Goal: Transaction & Acquisition: Purchase product/service

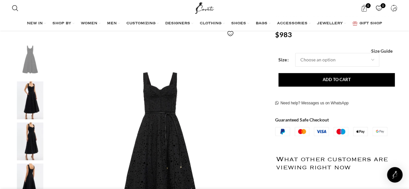
scroll to position [97, 0]
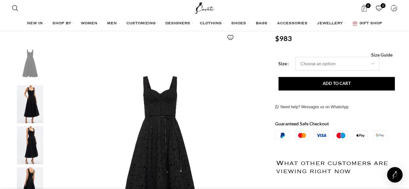
click at [343, 67] on select "Choose an option 4 UK 6 UK 8 [GEOGRAPHIC_DATA] 10 [GEOGRAPHIC_DATA] 12 [GEOGRAP…" at bounding box center [337, 64] width 84 height 14
click at [295, 57] on select "Choose an option 4 UK 6 UK 8 [GEOGRAPHIC_DATA] 10 [GEOGRAPHIC_DATA] 12 [GEOGRAP…" at bounding box center [337, 64] width 84 height 14
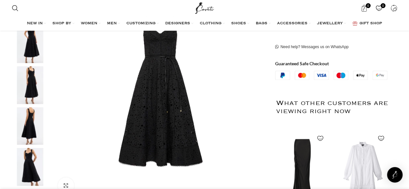
scroll to position [60, 0]
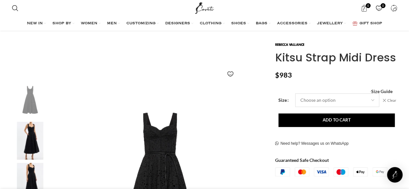
click at [357, 102] on select "Choose an option 4 UK 6 UK 8 [GEOGRAPHIC_DATA] 10 [GEOGRAPHIC_DATA] 12 [GEOGRAP…" at bounding box center [337, 100] width 84 height 14
click at [295, 93] on select "Choose an option 4 UK 6 UK 8 [GEOGRAPHIC_DATA] 10 [GEOGRAPHIC_DATA] 12 [GEOGRAP…" at bounding box center [337, 100] width 84 height 14
select select "10-[GEOGRAPHIC_DATA]"
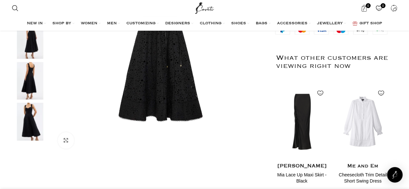
scroll to position [151, 0]
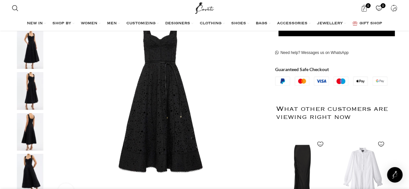
click at [26, 80] on img "3 / 5" at bounding box center [29, 91] width 39 height 38
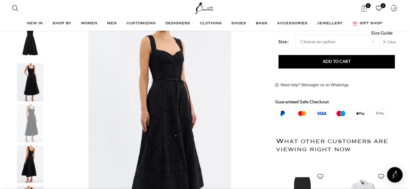
scroll to position [0, 204]
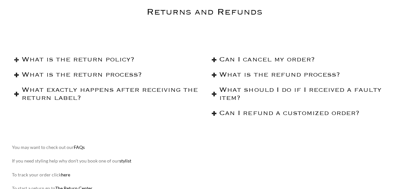
click at [97, 63] on h2 "What is the return policy?" at bounding box center [111, 60] width 178 height 8
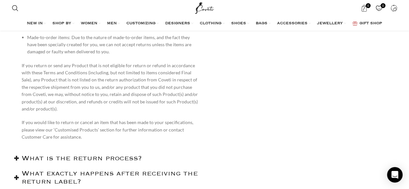
scroll to position [679, 0]
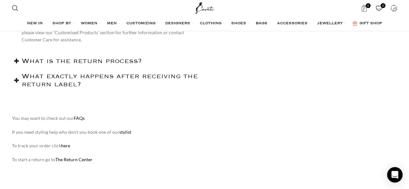
click at [72, 65] on h2 "What is the return process?" at bounding box center [111, 61] width 178 height 8
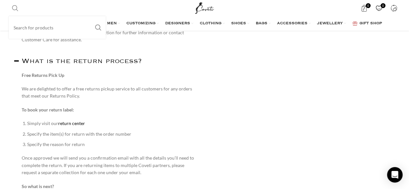
click at [16, 10] on span "Search" at bounding box center [15, 8] width 6 height 6
click at [27, 29] on input "Search" at bounding box center [57, 27] width 97 height 23
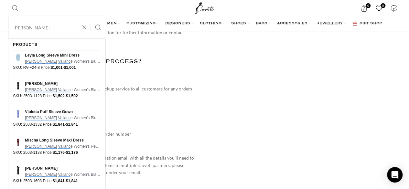
type input "rebecca vallance"
click at [91, 16] on button "Search" at bounding box center [98, 27] width 15 height 23
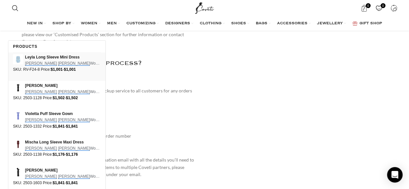
scroll to position [517, 0]
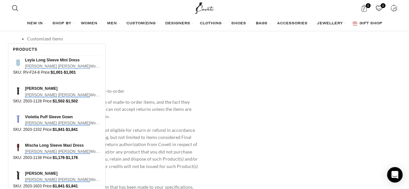
click at [28, 48] on div "Products" at bounding box center [25, 50] width 24 height 12
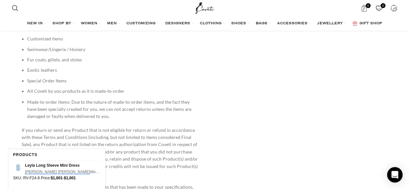
scroll to position [647, 0]
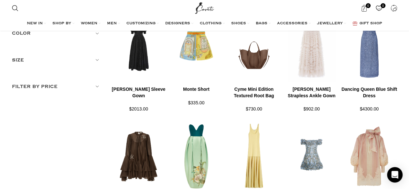
scroll to position [129, 0]
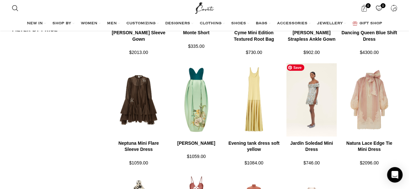
click at [319, 115] on img at bounding box center [312, 100] width 58 height 80
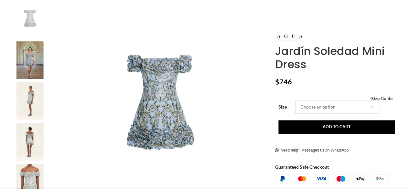
click at [339, 107] on div "Size Choose an option XS Clear - Jardín Soledad Mini Dress quantity 1 + Add to …" at bounding box center [331, 141] width 112 height 83
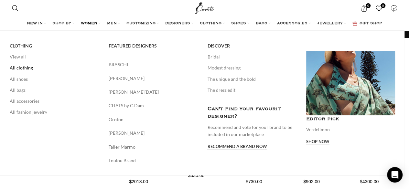
click at [21, 71] on link "All clothing" at bounding box center [54, 67] width 89 height 11
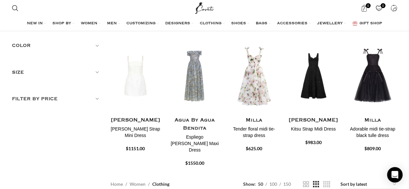
scroll to position [65, 0]
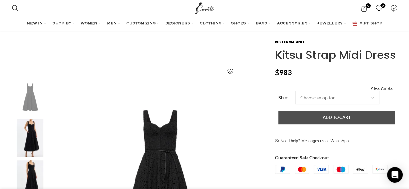
scroll to position [97, 0]
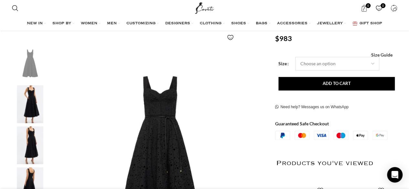
click at [327, 69] on select "Choose an option 4 UK 6 UK 8 [GEOGRAPHIC_DATA] 10 [GEOGRAPHIC_DATA] 12 [GEOGRAP…" at bounding box center [337, 64] width 84 height 14
click at [295, 57] on select "Choose an option 4 UK 6 UK 8 [GEOGRAPHIC_DATA] 10 [GEOGRAPHIC_DATA] 12 [GEOGRAP…" at bounding box center [337, 64] width 84 height 14
select select "10-[GEOGRAPHIC_DATA]"
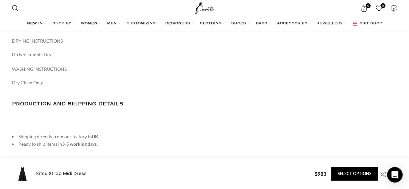
scroll to position [0, 136]
click at [283, 88] on p "Dry Clean Only" at bounding box center [204, 86] width 385 height 15
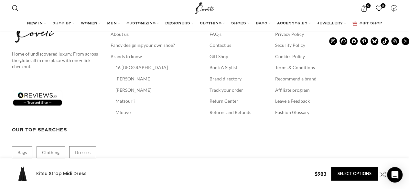
scroll to position [358, 0]
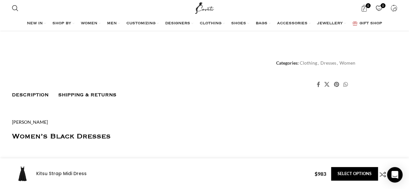
click at [70, 95] on span "Shipping & Returns" at bounding box center [87, 94] width 58 height 5
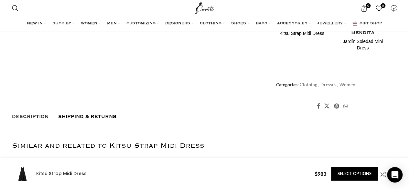
scroll to position [325, 0]
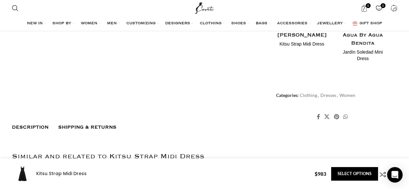
click at [24, 123] on link "Description" at bounding box center [30, 128] width 37 height 12
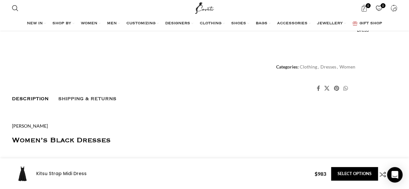
scroll to position [0, 68]
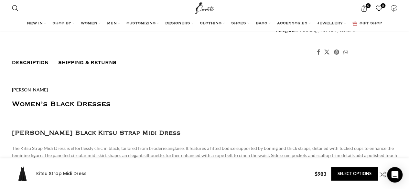
click at [103, 57] on link "Shipping & Returns" at bounding box center [87, 63] width 58 height 12
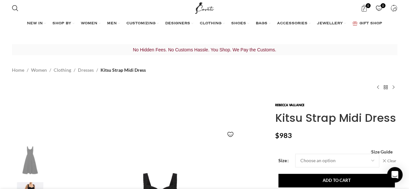
scroll to position [0, 408]
